Goal: Task Accomplishment & Management: Complete application form

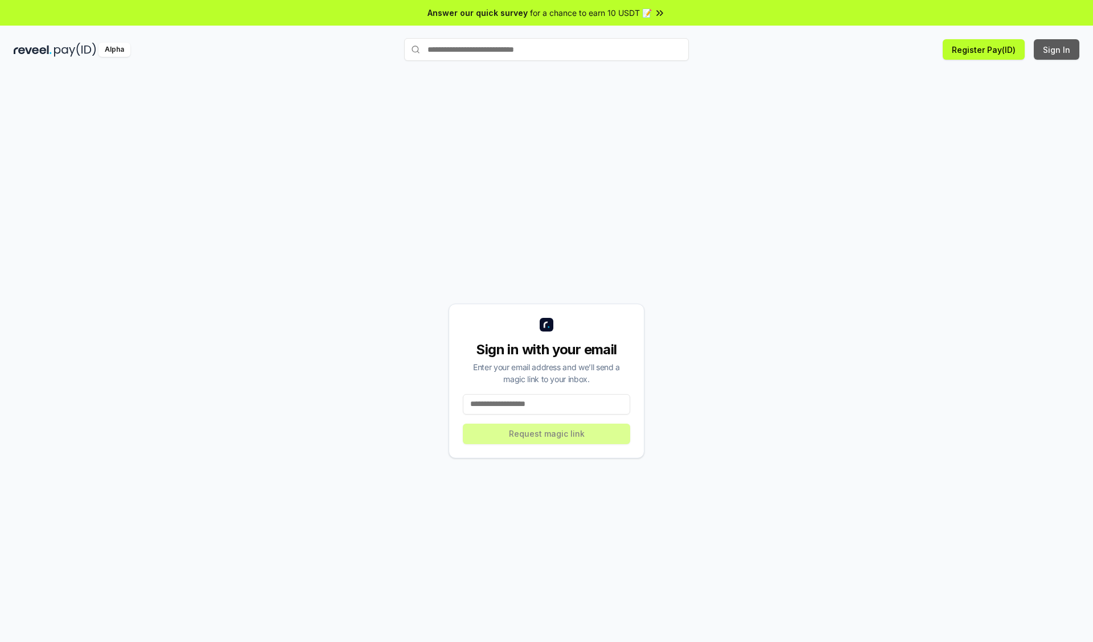
click at [1057, 50] on button "Sign In" at bounding box center [1056, 49] width 46 height 20
type input "**********"
click at [546, 434] on button "Request magic link" at bounding box center [546, 434] width 167 height 20
